Goal: Navigation & Orientation: Find specific page/section

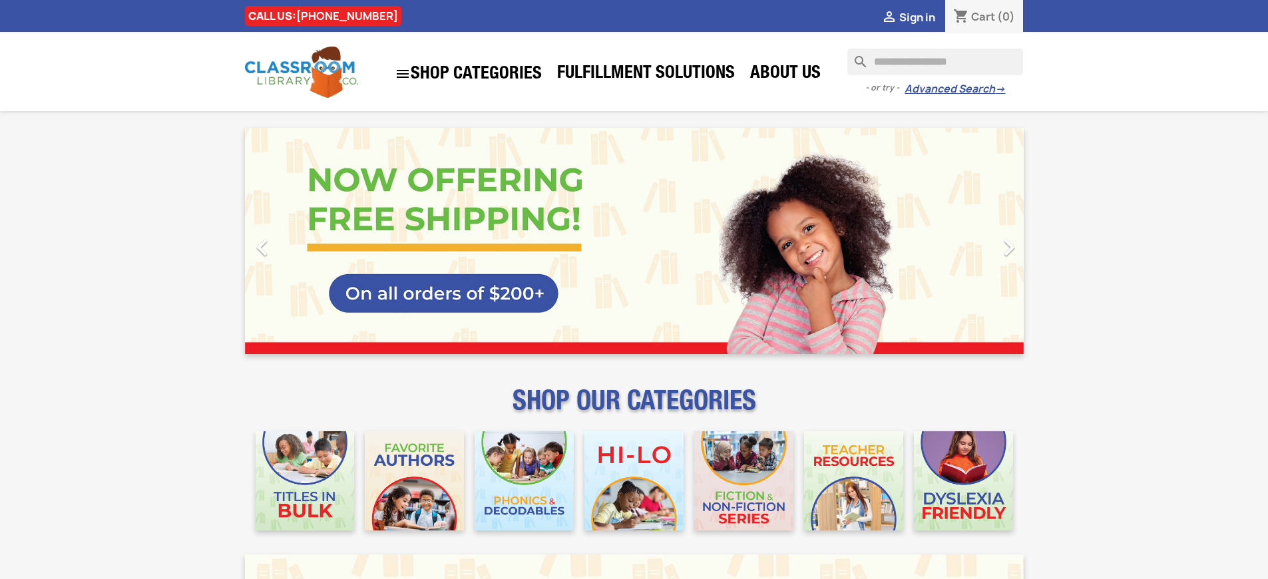
click at [923, 17] on span "Sign in" at bounding box center [917, 17] width 36 height 15
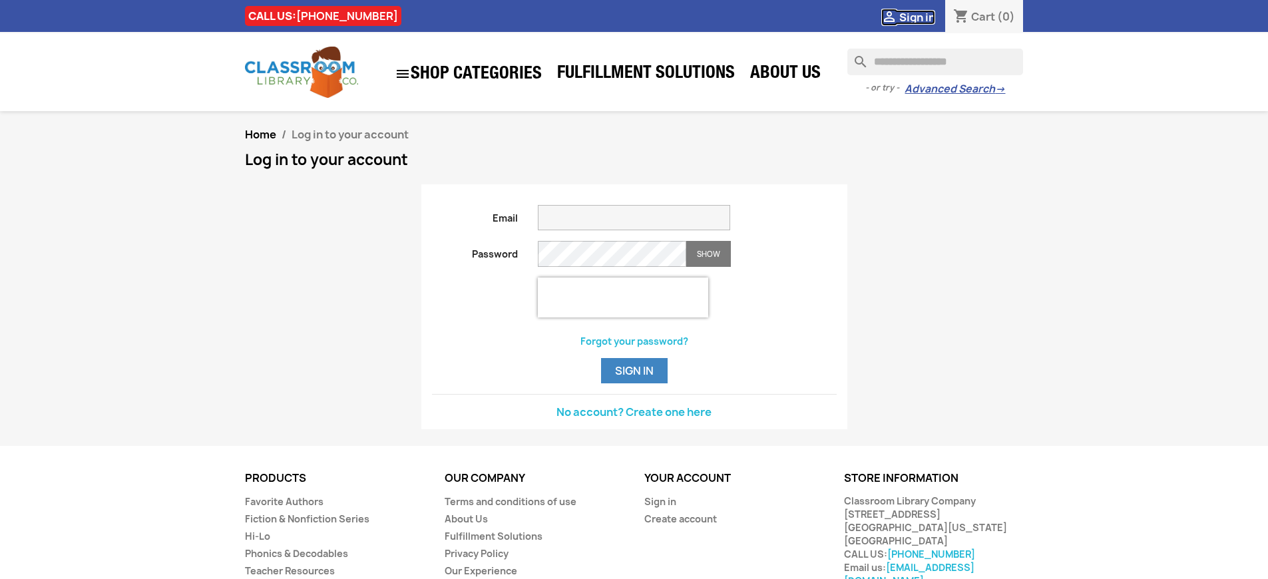
click at [923, 17] on span "Sign in" at bounding box center [917, 17] width 36 height 15
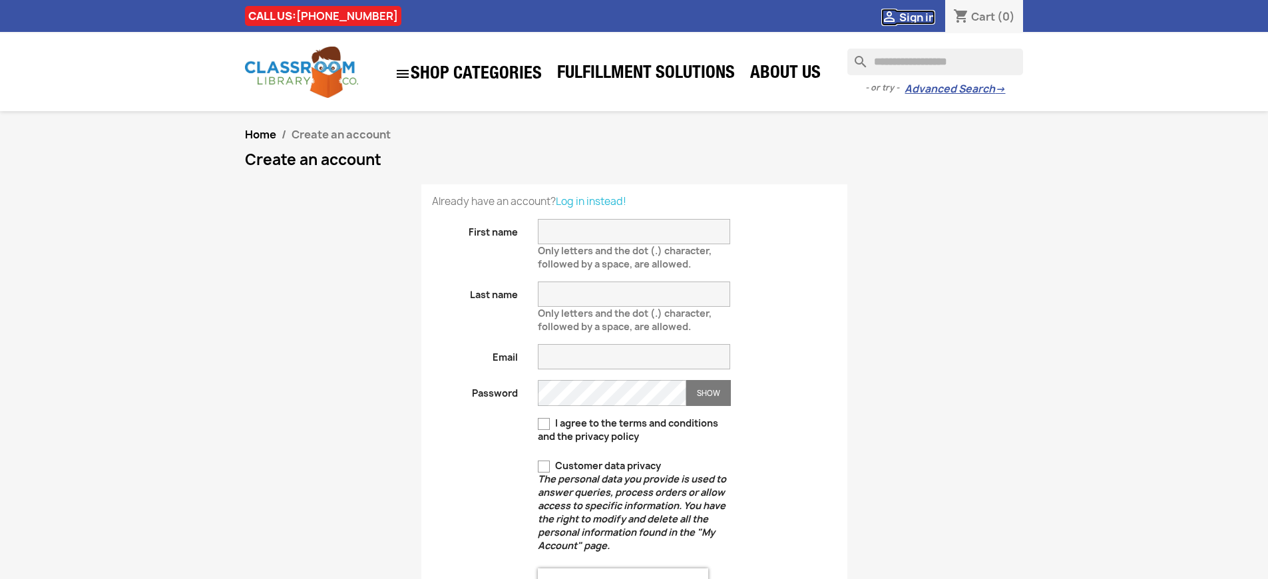
click at [923, 17] on span "Sign in" at bounding box center [917, 17] width 36 height 15
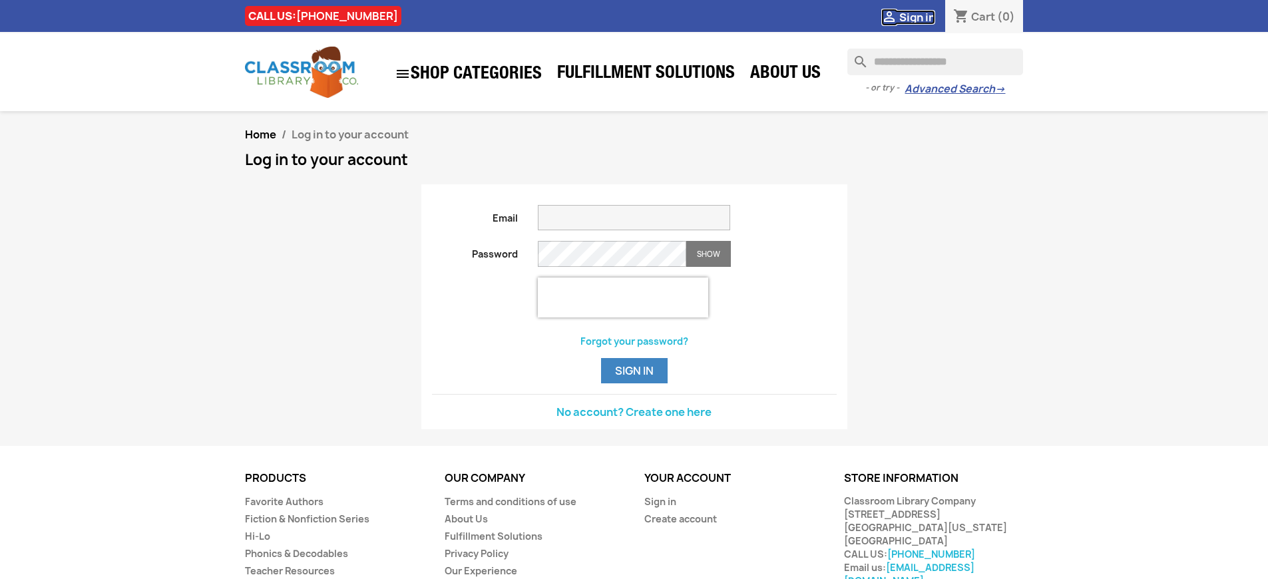
click at [923, 17] on span "Sign in" at bounding box center [917, 17] width 36 height 15
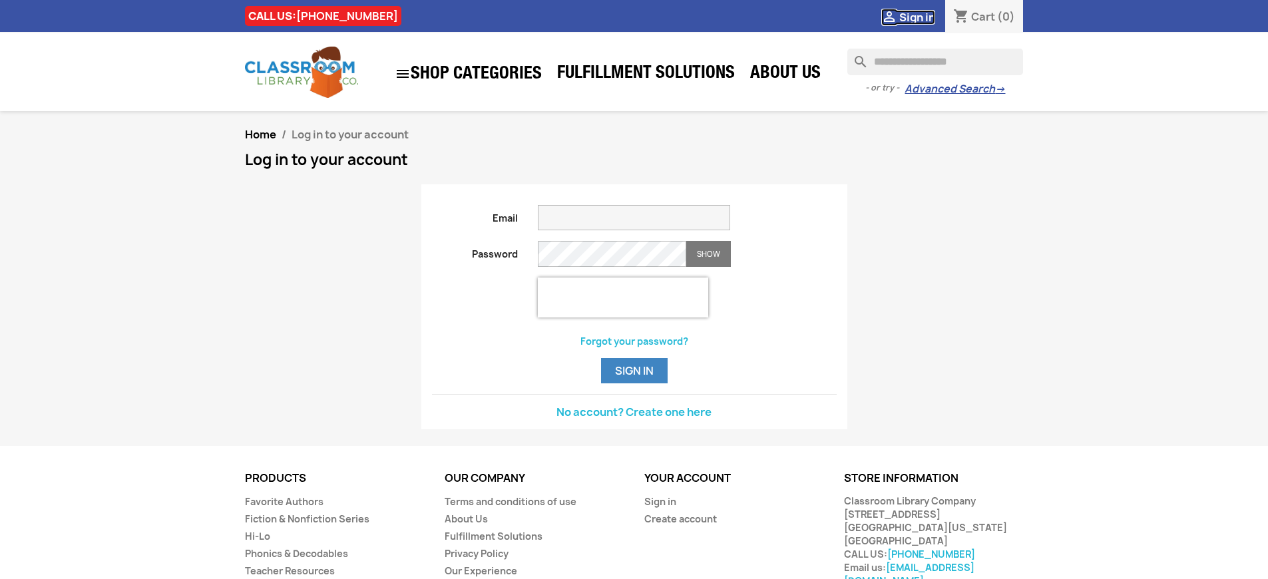
click at [923, 17] on span "Sign in" at bounding box center [917, 17] width 36 height 15
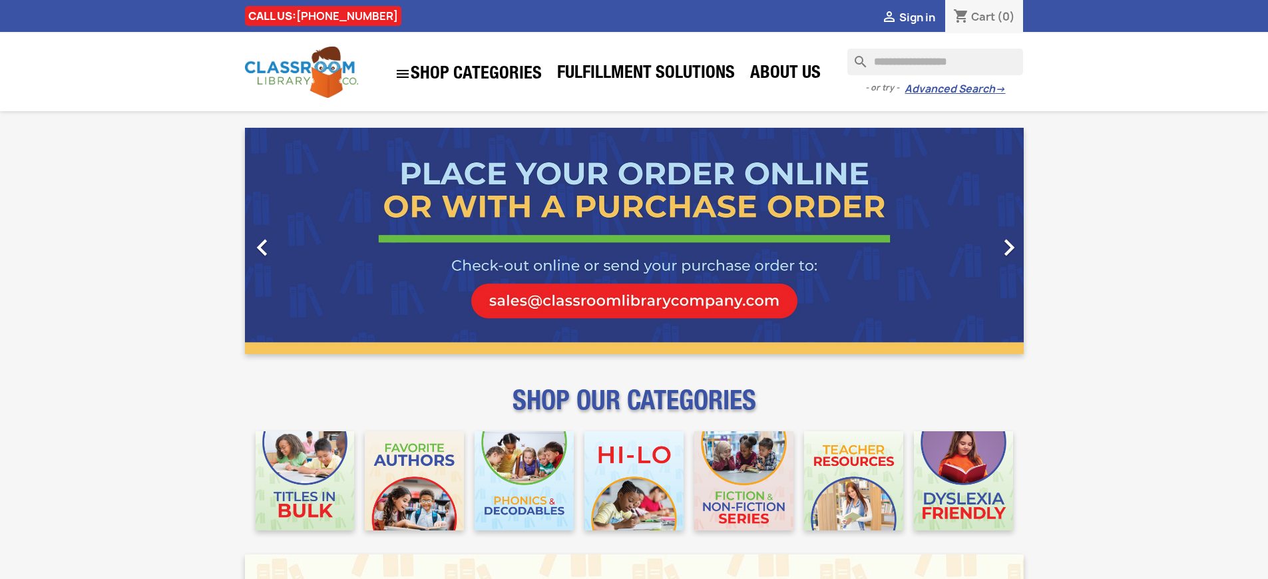
click at [923, 17] on span "Sign in" at bounding box center [917, 17] width 36 height 15
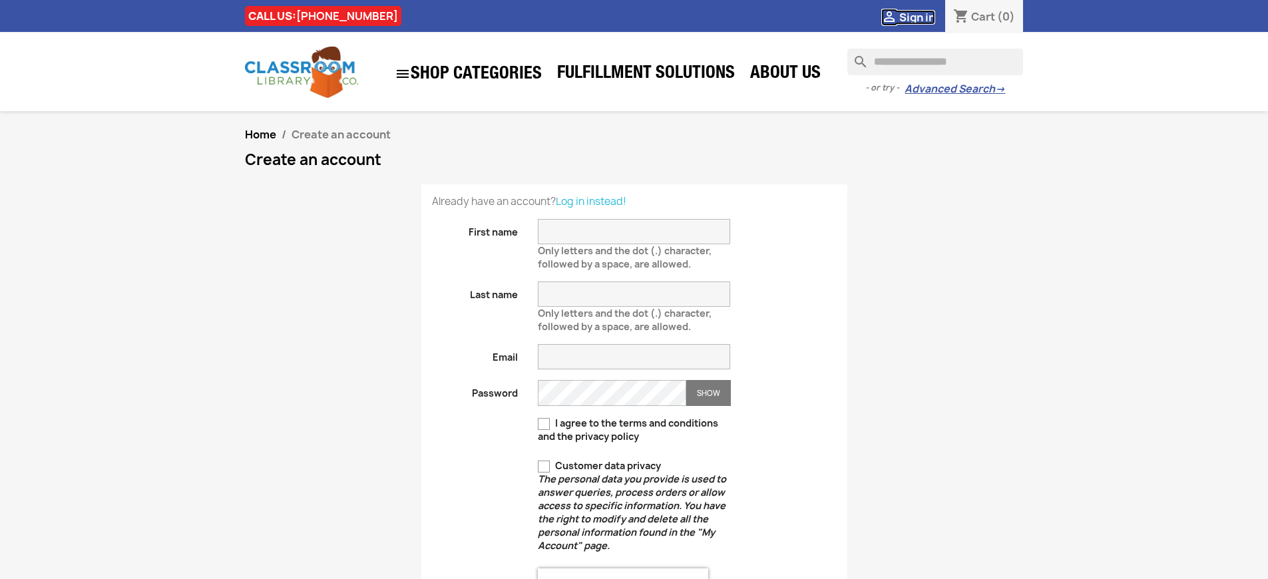
click at [923, 17] on span "Sign in" at bounding box center [917, 17] width 36 height 15
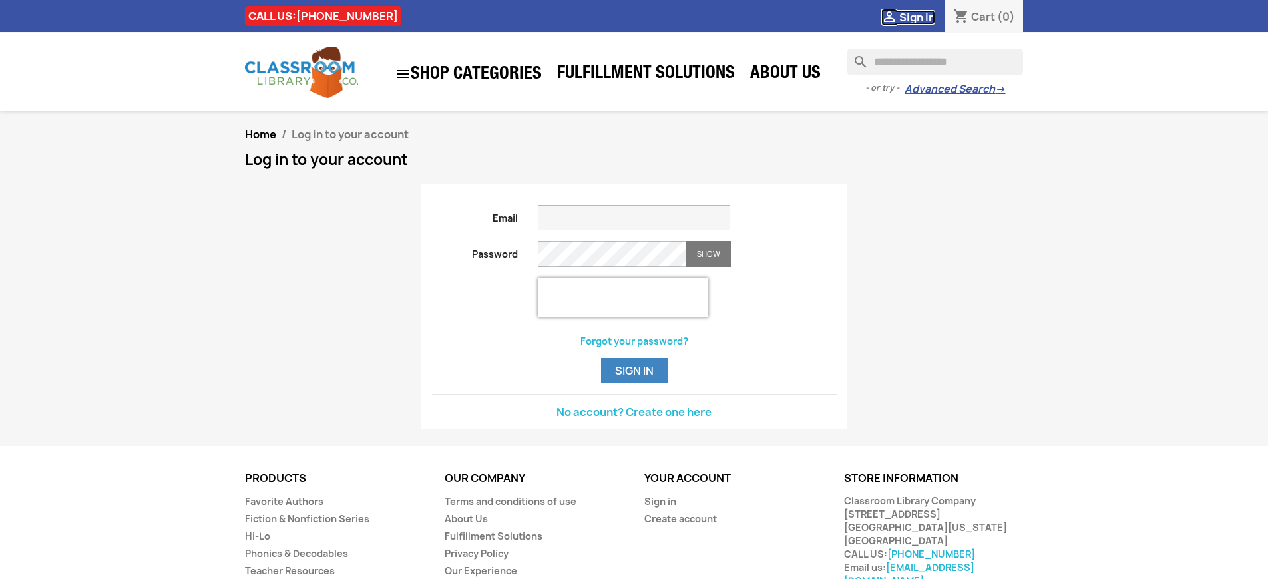
click at [923, 17] on span "Sign in" at bounding box center [917, 17] width 36 height 15
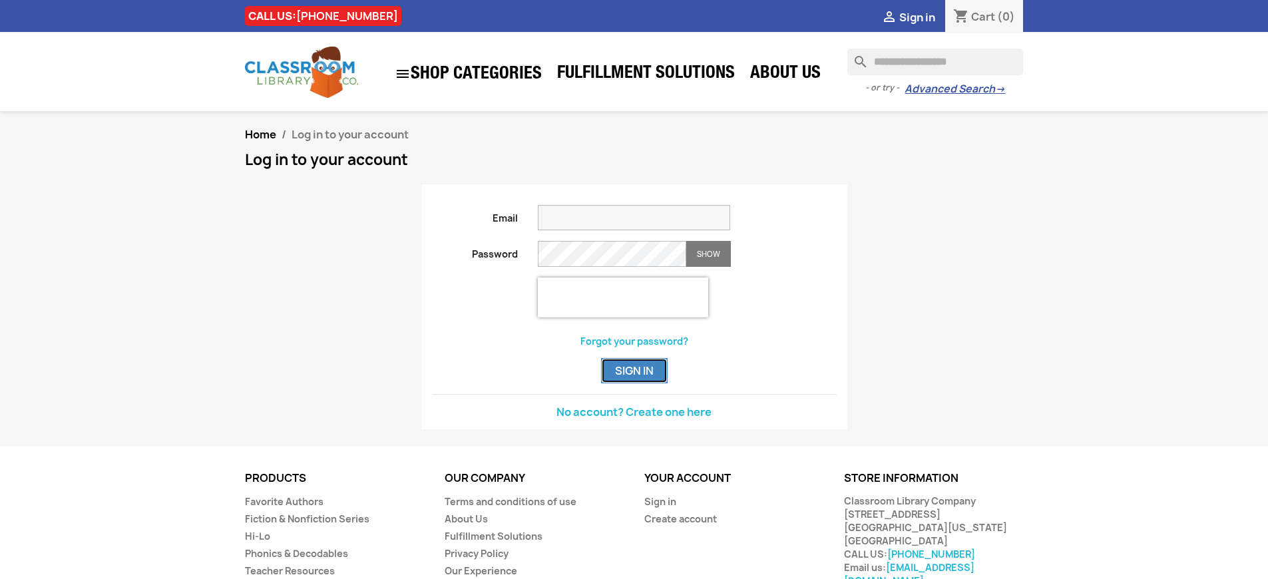
click at [634, 383] on button "Sign in" at bounding box center [634, 370] width 67 height 25
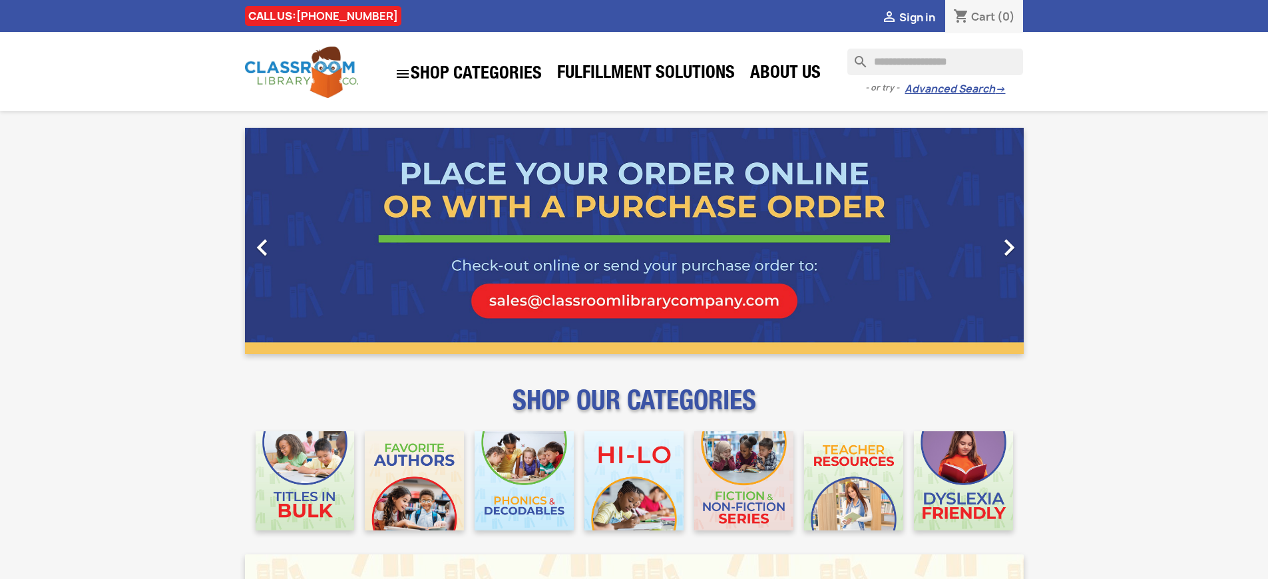
click at [923, 17] on span "Sign in" at bounding box center [917, 17] width 36 height 15
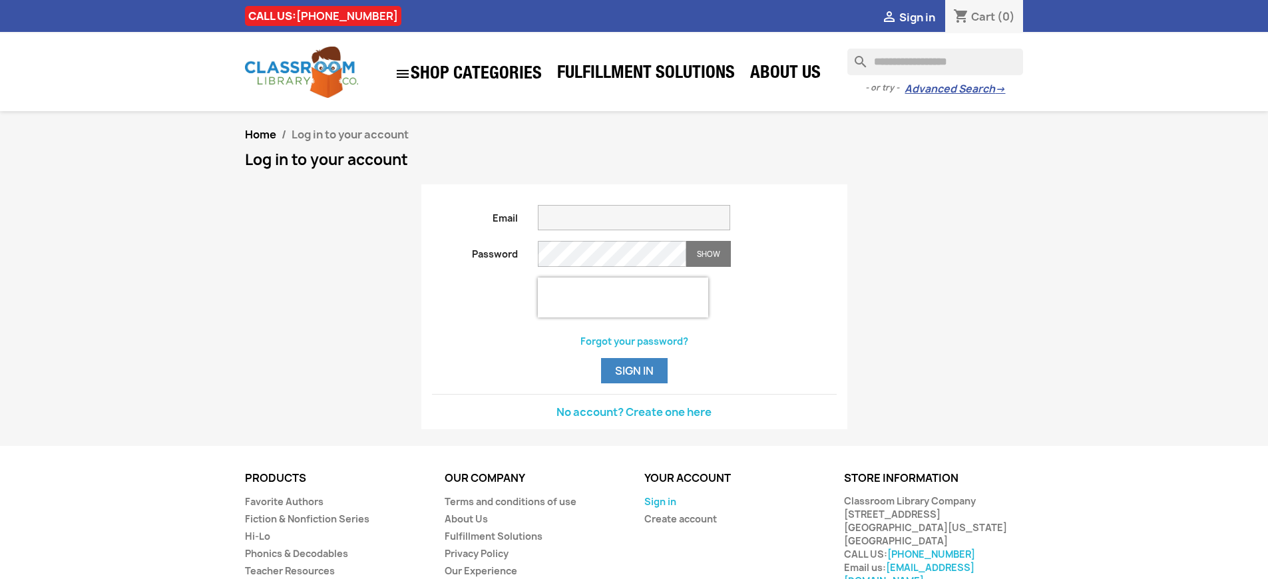
click at [659, 508] on link "Sign in" at bounding box center [660, 501] width 32 height 13
